Goal: Browse casually

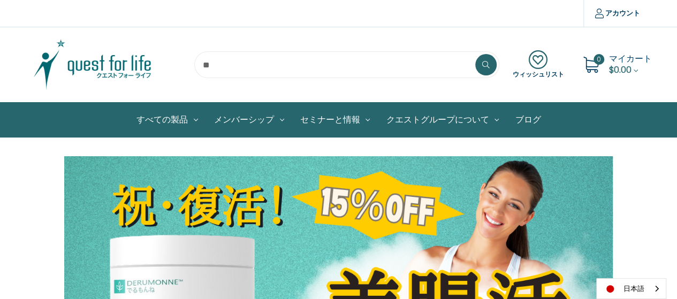
click at [123, 59] on img at bounding box center [93, 65] width 134 height 54
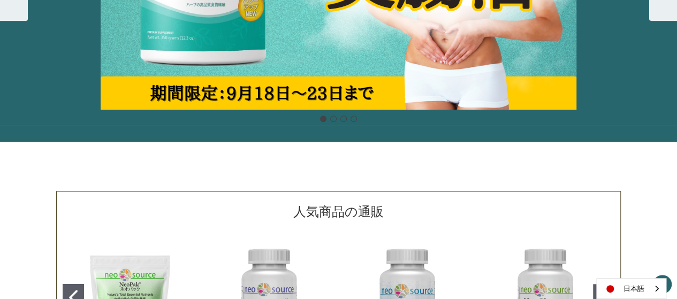
scroll to position [161, 0]
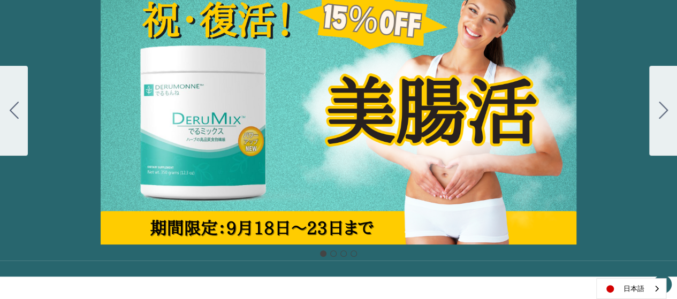
click at [659, 107] on icon "Go to slide 2" at bounding box center [663, 110] width 9 height 17
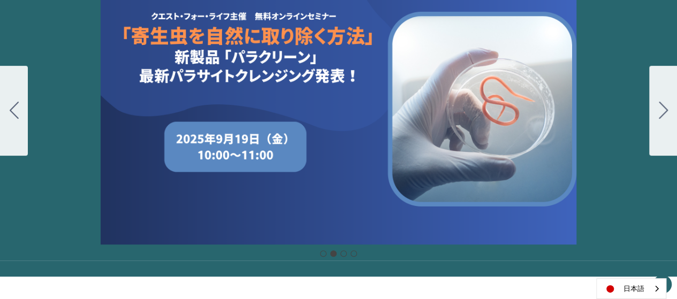
click at [657, 107] on button "Go to slide 3" at bounding box center [663, 111] width 28 height 90
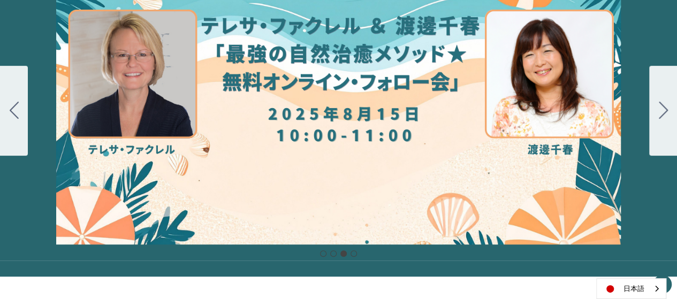
click at [657, 107] on button "Go to slide 4" at bounding box center [663, 111] width 28 height 90
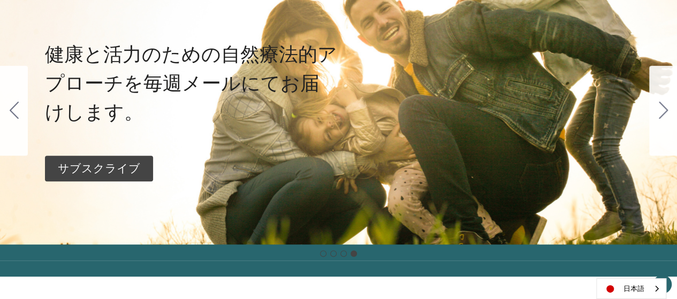
click at [657, 107] on button "Go to slide 1" at bounding box center [663, 111] width 28 height 90
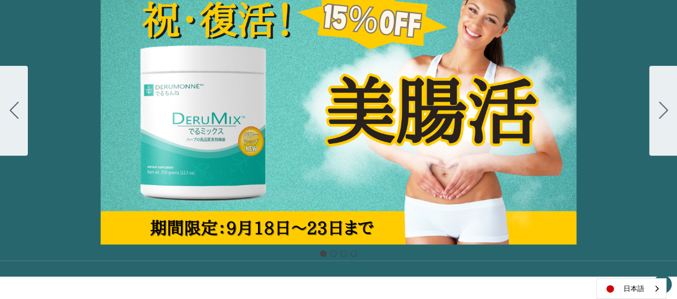
click at [657, 107] on button "Go to slide 2" at bounding box center [663, 111] width 28 height 90
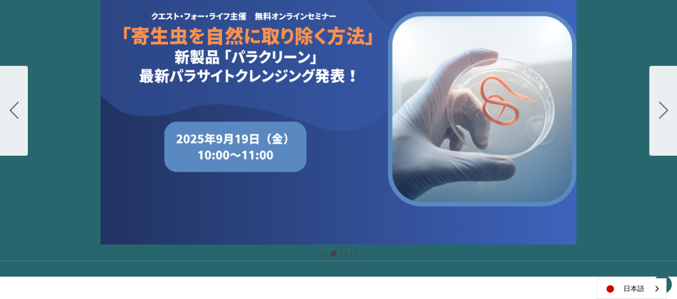
click at [657, 107] on button "Go to slide 3" at bounding box center [663, 111] width 28 height 90
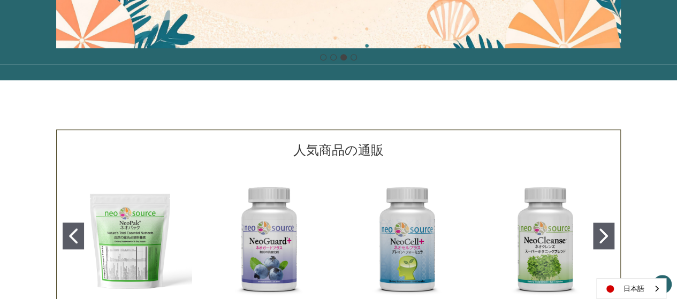
scroll to position [254, 0]
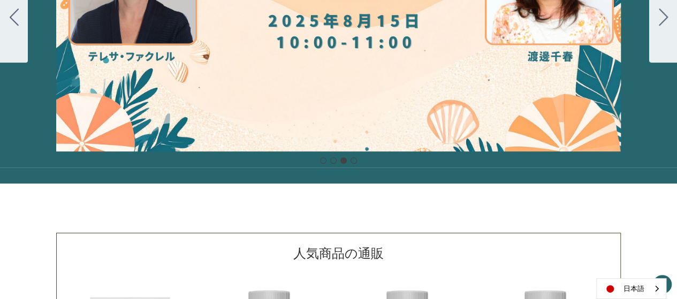
click at [659, 31] on button "Go to slide 4" at bounding box center [663, 18] width 28 height 90
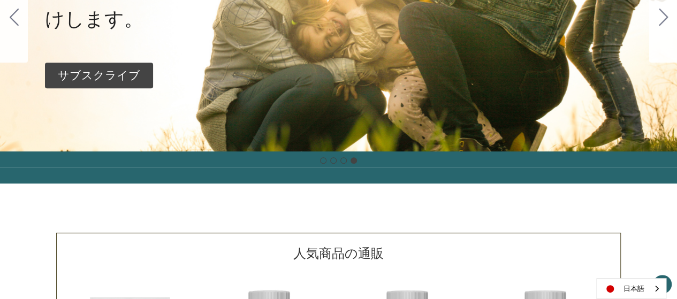
click at [659, 31] on button "Go to slide 1" at bounding box center [663, 18] width 28 height 90
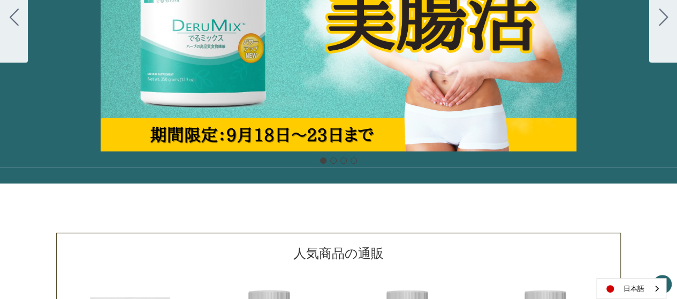
click at [386, 45] on div "Carousel Title Add a description for your carousel slide. You can use this to p…" at bounding box center [338, 18] width 677 height 268
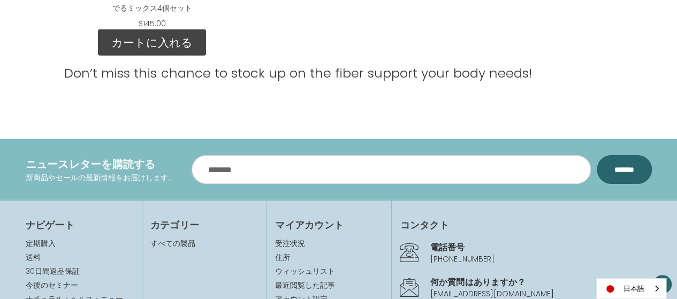
scroll to position [1805, 0]
